Goal: Task Accomplishment & Management: Use online tool/utility

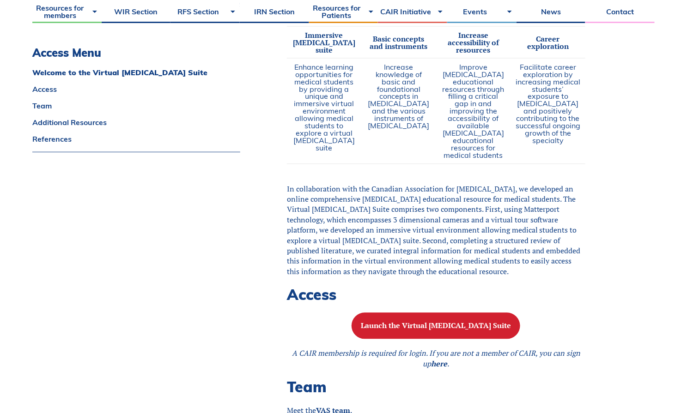
scroll to position [715, 0]
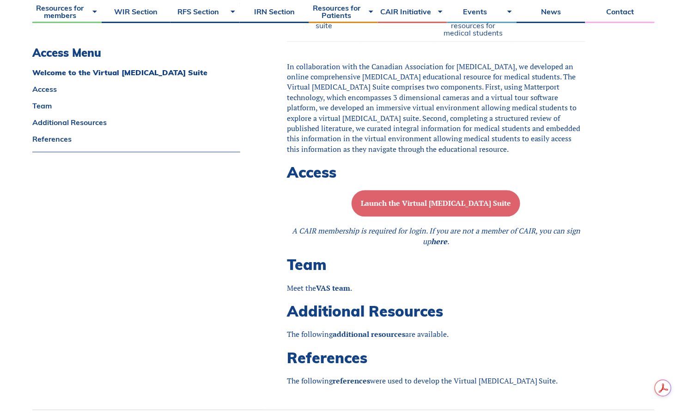
click at [390, 207] on button "Launch the Virtual [MEDICAL_DATA] Suite" at bounding box center [436, 203] width 169 height 26
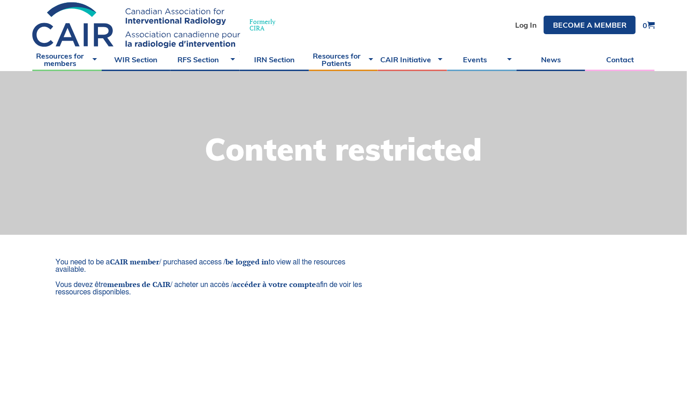
scroll to position [34, 0]
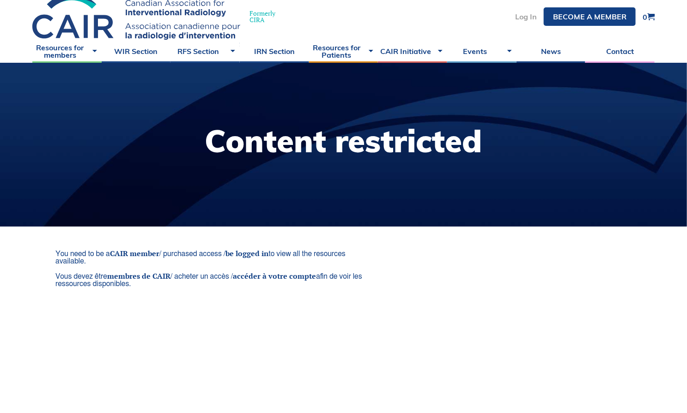
click at [519, 18] on link "Log In" at bounding box center [526, 16] width 22 height 7
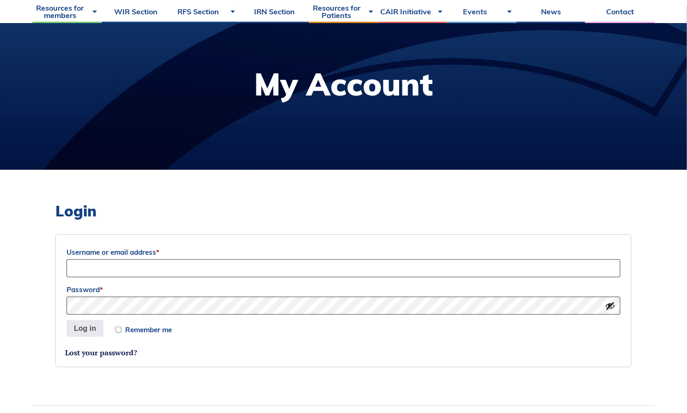
scroll to position [91, 0]
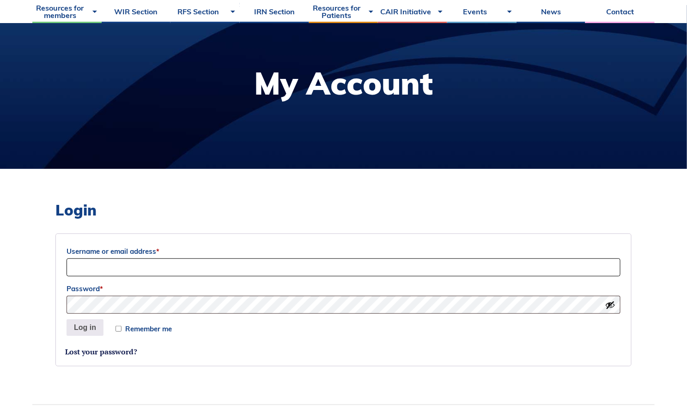
type input "eyilmaz4@uwo.ca"
click at [116, 331] on input "Remember me" at bounding box center [118, 329] width 6 height 6
checkbox input "true"
click at [102, 333] on button "Log in" at bounding box center [85, 328] width 37 height 17
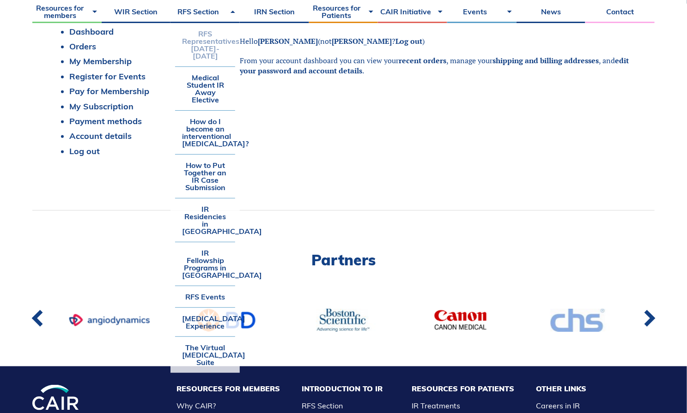
scroll to position [188, 0]
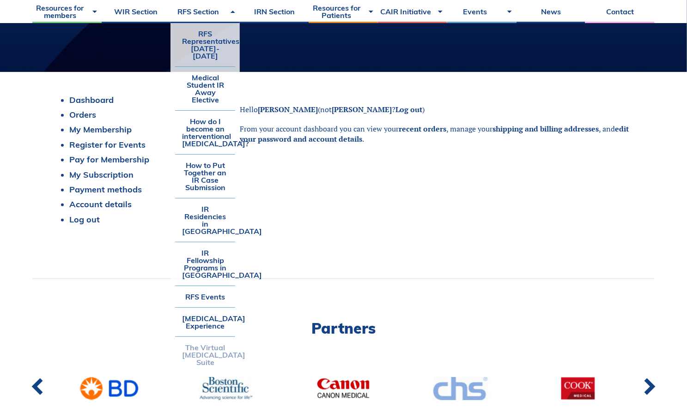
click at [204, 355] on link "The Virtual [MEDICAL_DATA] Suite" at bounding box center [205, 355] width 60 height 36
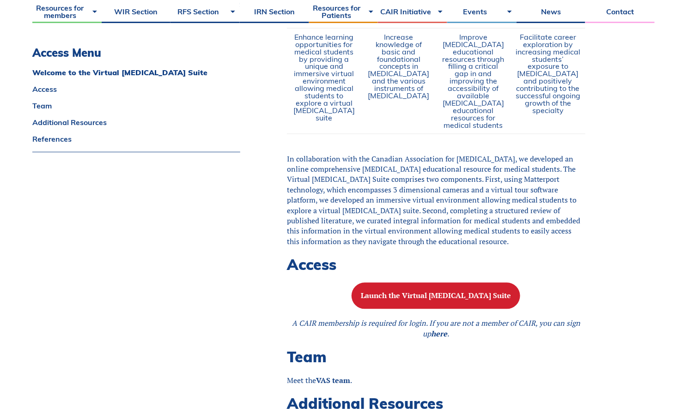
scroll to position [738, 0]
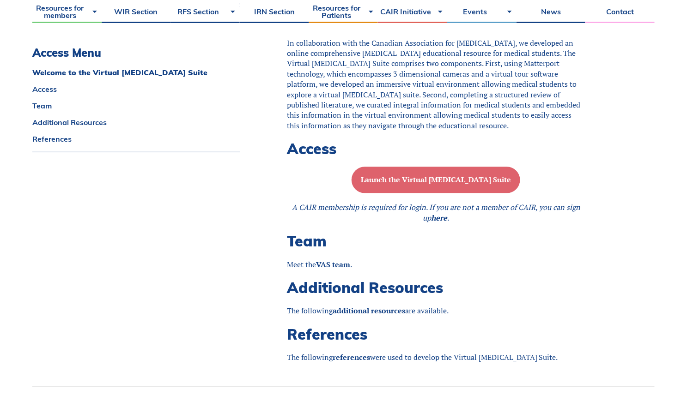
click at [460, 184] on button "Launch the Virtual [MEDICAL_DATA] Suite" at bounding box center [436, 180] width 169 height 26
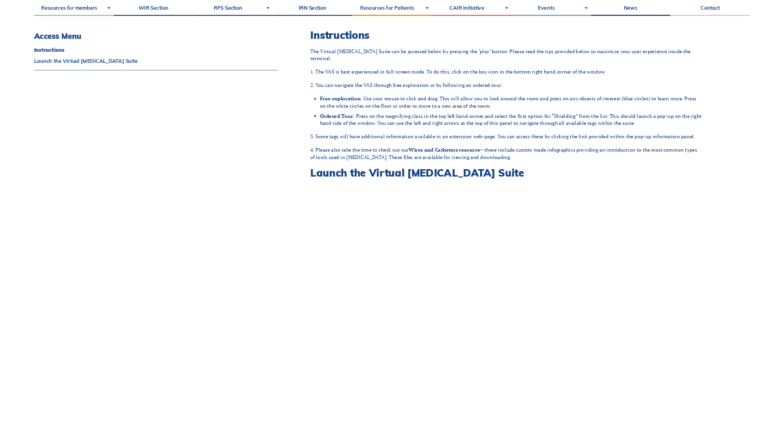
scroll to position [453, 0]
